Goal: Check status: Check status

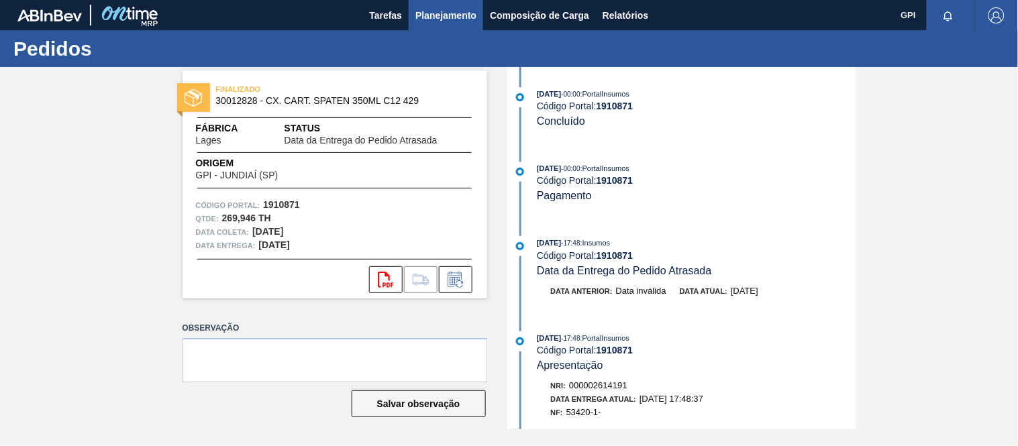
click at [454, 8] on span "Planejamento" at bounding box center [445, 15] width 61 height 16
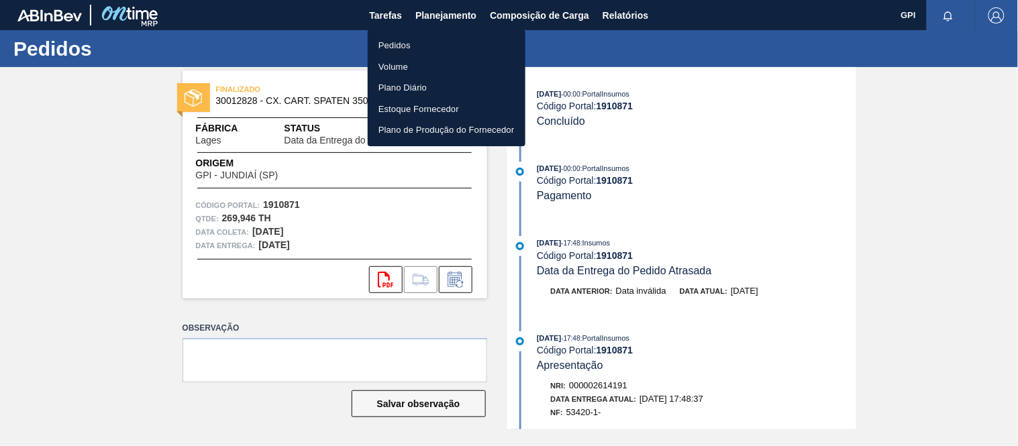
click at [417, 43] on li "Pedidos" at bounding box center [447, 45] width 158 height 21
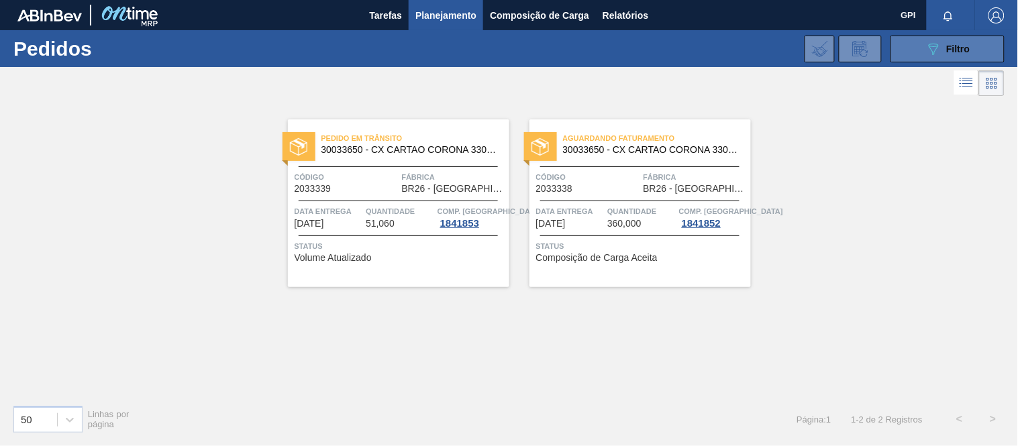
click at [974, 52] on button "089F7B8B-B2A5-4AFE-B5C0-19BA573D28AC Filtro" at bounding box center [947, 49] width 114 height 27
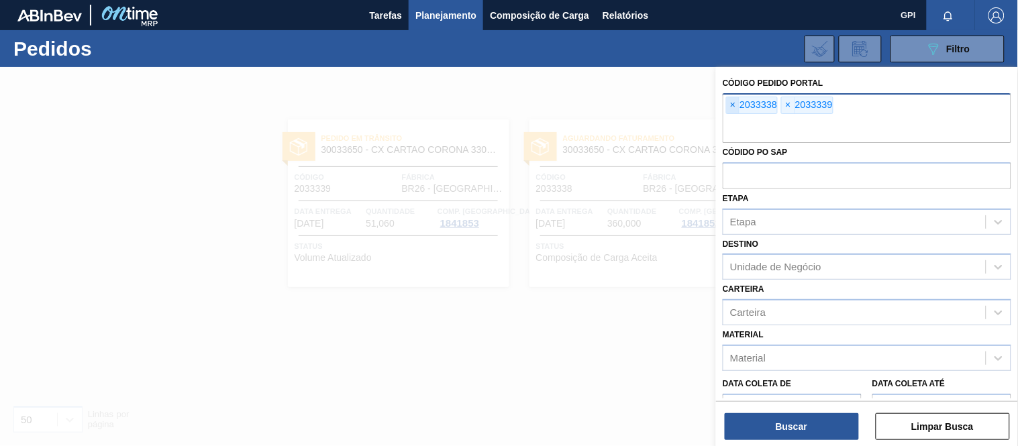
click at [738, 106] on span "×" at bounding box center [733, 105] width 13 height 16
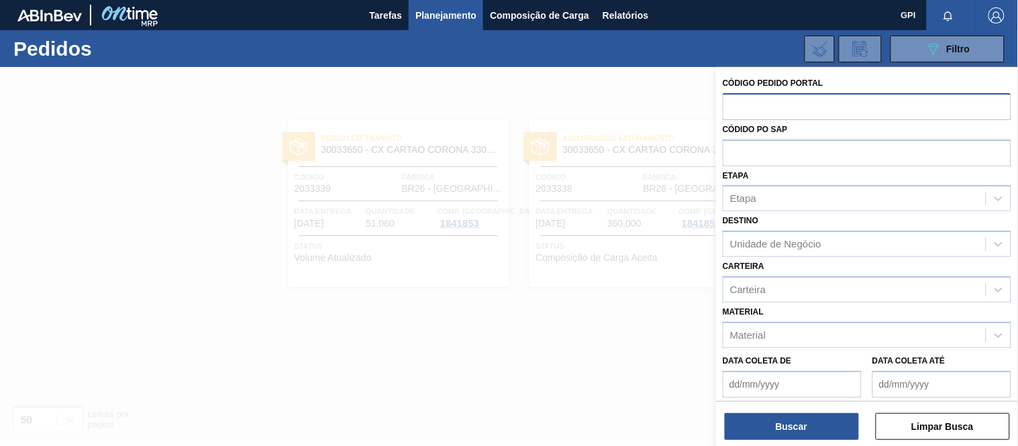
paste input "2030221"
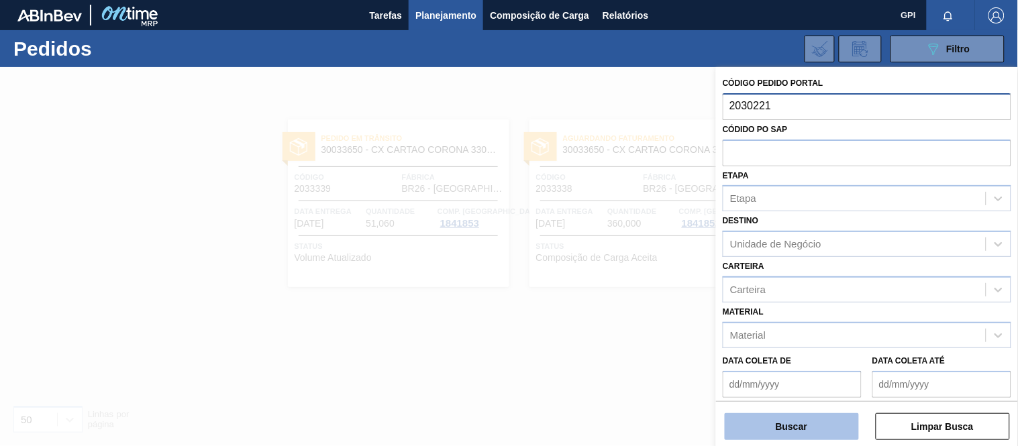
type input "2030221"
click at [801, 423] on button "Buscar" at bounding box center [792, 426] width 134 height 27
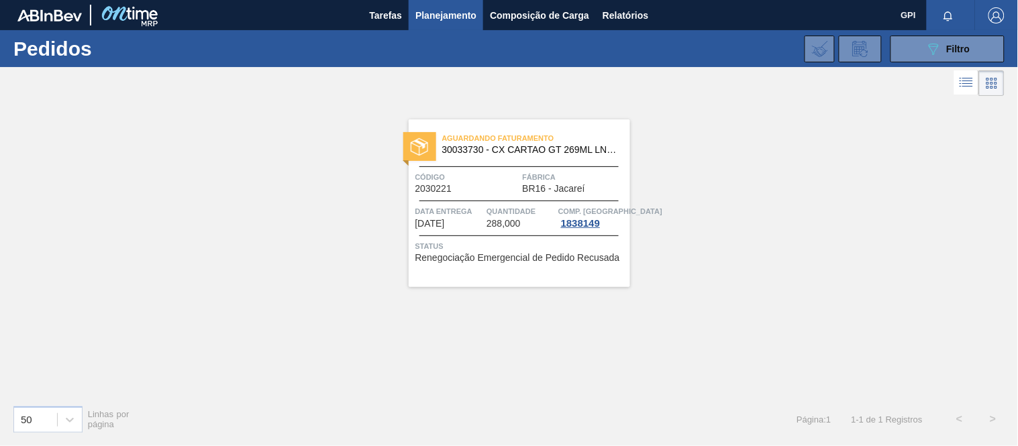
click at [515, 199] on div "Aguardando Faturamento 30033730 - CX CARTAO GT 269ML LN C6 NIV25 Código 2030221…" at bounding box center [519, 203] width 221 height 168
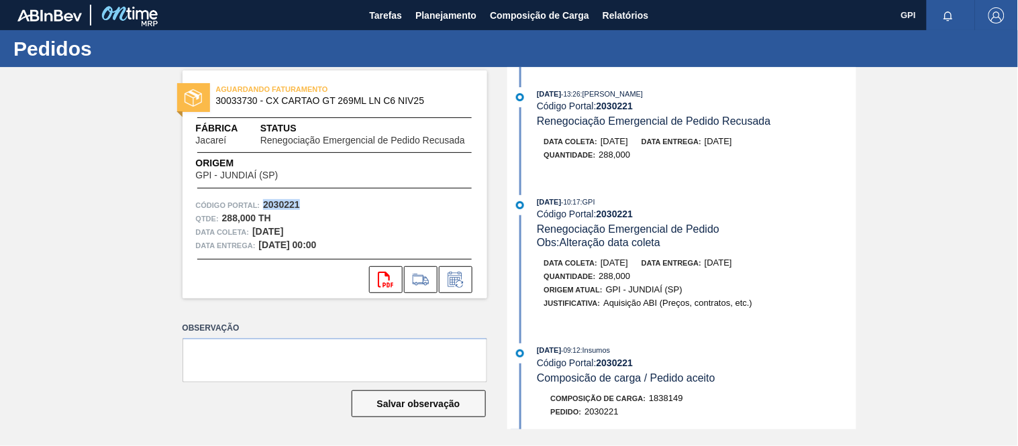
drag, startPoint x: 304, startPoint y: 203, endPoint x: 264, endPoint y: 206, distance: 40.4
click at [264, 206] on div "Código Portal: 2030221" at bounding box center [335, 205] width 278 height 13
copy strong "2030221"
